Goal: Information Seeking & Learning: Learn about a topic

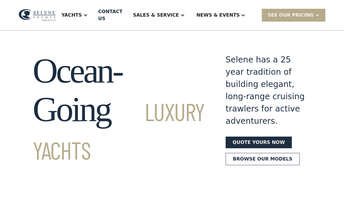
click at [232, 165] on link "Browse our models" at bounding box center [263, 159] width 74 height 12
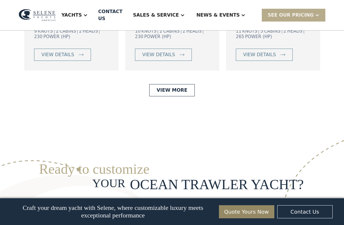
scroll to position [1357, 0]
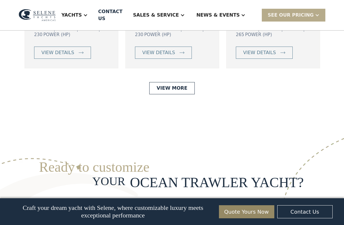
click at [180, 94] on link "View More" at bounding box center [171, 88] width 45 height 12
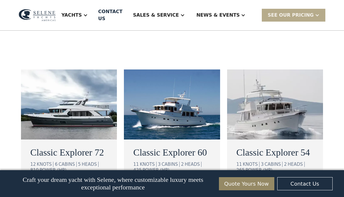
scroll to position [353, 0]
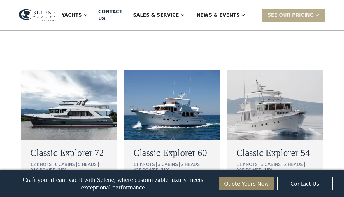
click at [82, 146] on h2 "Classic Explorer 72" at bounding box center [68, 153] width 77 height 14
click at [83, 146] on h2 "Classic Explorer 72" at bounding box center [68, 153] width 77 height 14
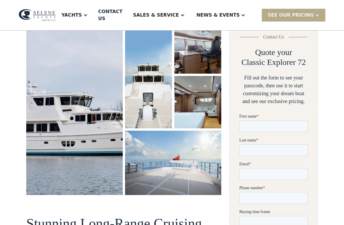
scroll to position [93, 0]
click at [110, 138] on img "open lightbox" at bounding box center [74, 108] width 97 height 175
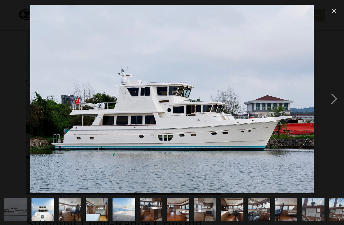
click at [179, 130] on img at bounding box center [171, 99] width 283 height 189
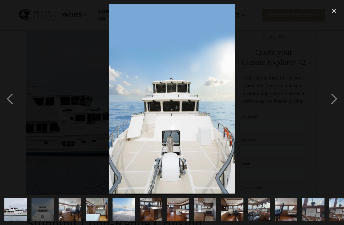
click at [10, 101] on div "previous image" at bounding box center [10, 98] width 20 height 189
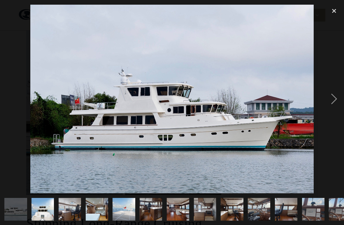
click at [337, 101] on div "next image" at bounding box center [334, 98] width 20 height 189
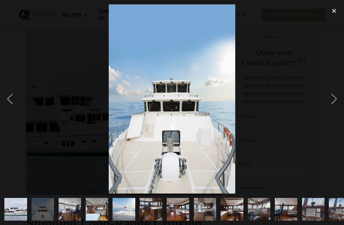
click at [335, 97] on div "next image" at bounding box center [334, 98] width 20 height 189
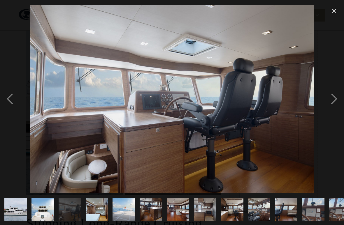
click at [339, 101] on div "next image" at bounding box center [334, 98] width 20 height 189
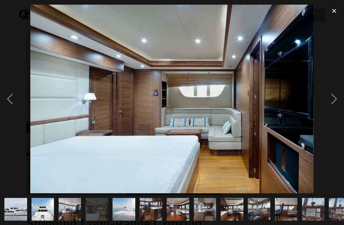
click at [323, 104] on div at bounding box center [172, 98] width 344 height 189
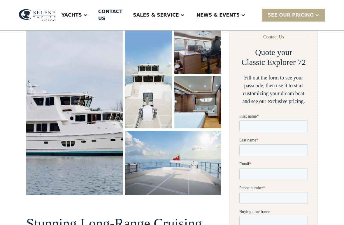
click at [171, 149] on img "open lightbox" at bounding box center [173, 163] width 97 height 64
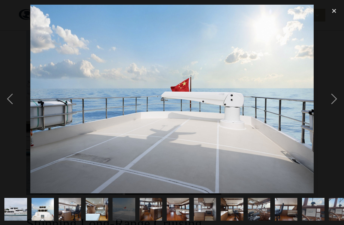
scroll to position [0, 0]
click at [328, 105] on div "next image" at bounding box center [334, 98] width 20 height 189
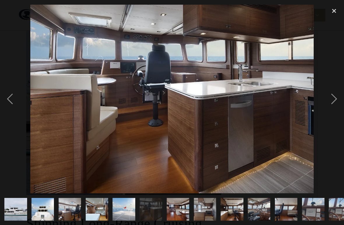
click at [334, 101] on div "next image" at bounding box center [334, 98] width 20 height 189
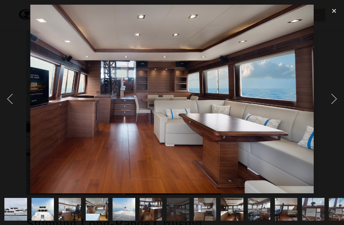
click at [333, 103] on div "next image" at bounding box center [334, 98] width 20 height 189
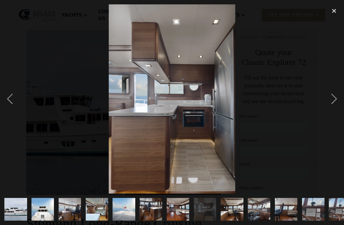
click at [336, 102] on div "next image" at bounding box center [334, 98] width 20 height 189
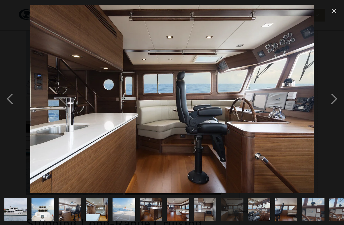
click at [331, 104] on div "next image" at bounding box center [334, 98] width 20 height 189
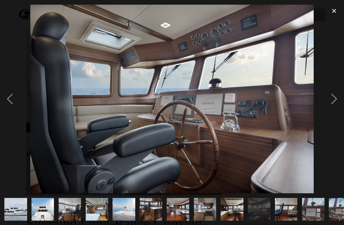
click at [335, 103] on div "next image" at bounding box center [334, 98] width 20 height 189
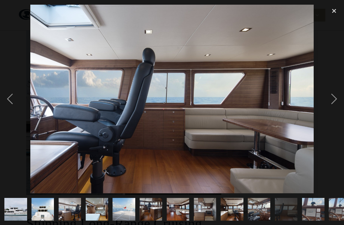
click at [339, 102] on div "next image" at bounding box center [334, 98] width 20 height 189
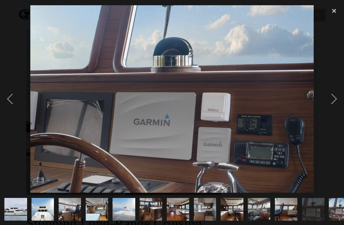
click at [336, 100] on div "next image" at bounding box center [334, 98] width 20 height 189
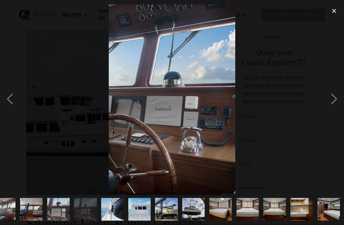
scroll to position [0, 255]
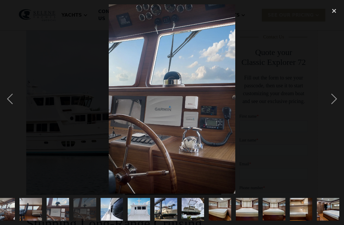
click at [335, 100] on div "next image" at bounding box center [334, 98] width 20 height 189
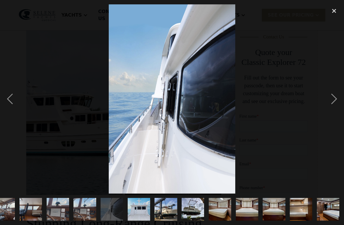
click at [337, 101] on div "next image" at bounding box center [334, 98] width 20 height 189
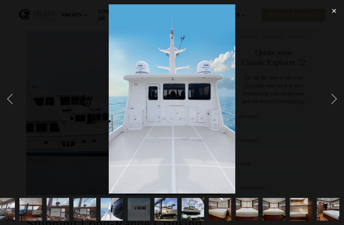
click at [336, 101] on div "next image" at bounding box center [334, 98] width 20 height 189
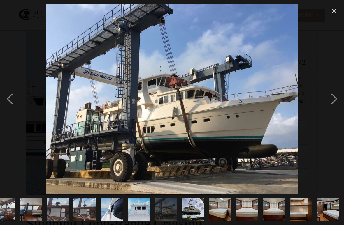
click at [334, 100] on div "next image" at bounding box center [334, 98] width 20 height 189
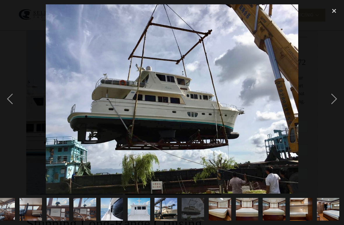
click at [336, 101] on div "next image" at bounding box center [334, 98] width 20 height 189
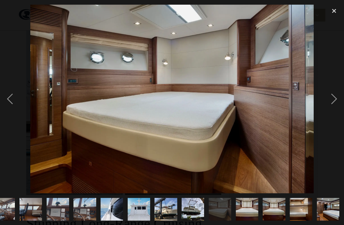
click at [330, 104] on div "next image" at bounding box center [334, 98] width 20 height 189
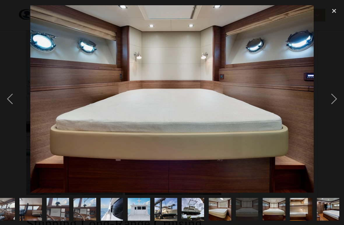
click at [13, 103] on div "previous image" at bounding box center [10, 98] width 20 height 189
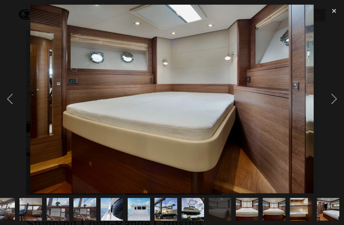
click at [334, 100] on div "next image" at bounding box center [334, 98] width 20 height 189
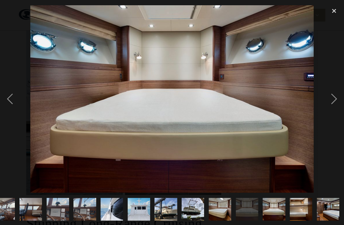
click at [334, 100] on div "next image" at bounding box center [334, 98] width 20 height 189
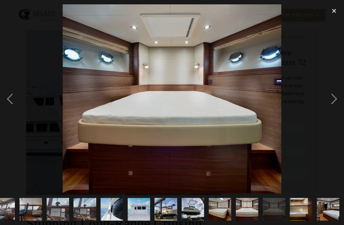
click at [333, 98] on div "next image" at bounding box center [334, 98] width 20 height 189
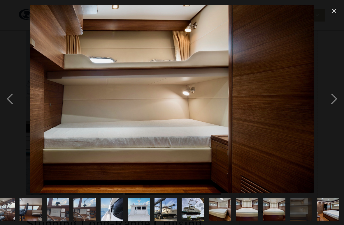
click at [338, 101] on div "next image" at bounding box center [334, 98] width 20 height 189
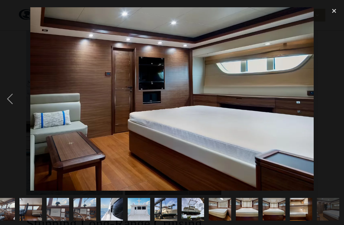
click at [336, 101] on div "next image" at bounding box center [334, 98] width 20 height 189
click at [332, 5] on div "close lightbox" at bounding box center [334, 10] width 20 height 13
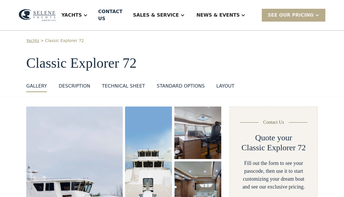
scroll to position [0, 0]
